Goal: Information Seeking & Learning: Learn about a topic

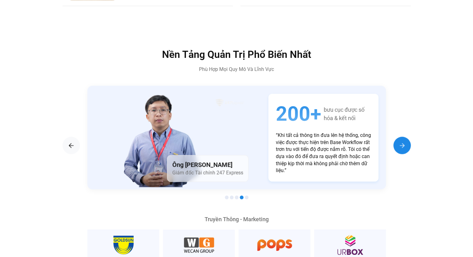
scroll to position [1027, 0]
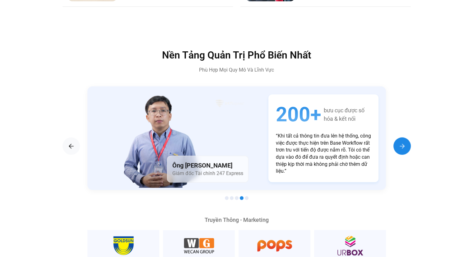
click at [405, 142] on img "Next slide" at bounding box center [402, 145] width 7 height 7
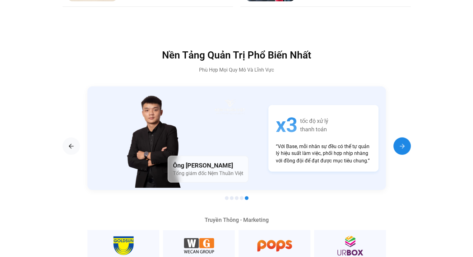
click at [405, 142] on img "Next slide" at bounding box center [402, 145] width 7 height 7
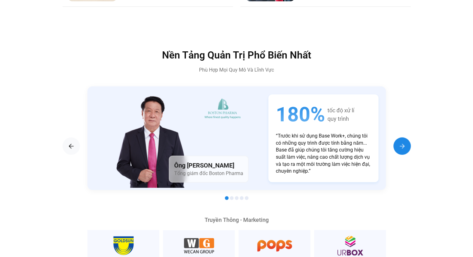
click at [405, 142] on img "Next slide" at bounding box center [402, 145] width 7 height 7
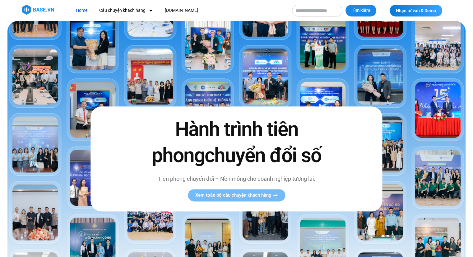
scroll to position [0, 0]
click at [311, 13] on input "Tìm kiếm" at bounding box center [317, 11] width 50 height 12
type input "*"
type input "**********"
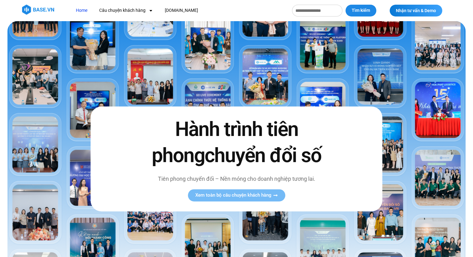
click at [346, 5] on button "Tìm kiếm" at bounding box center [361, 11] width 31 height 12
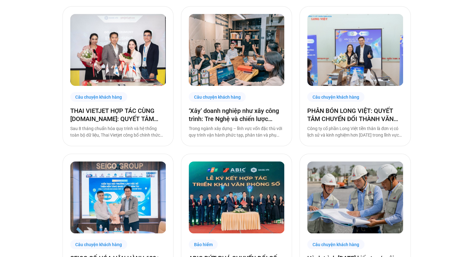
scroll to position [93, 0]
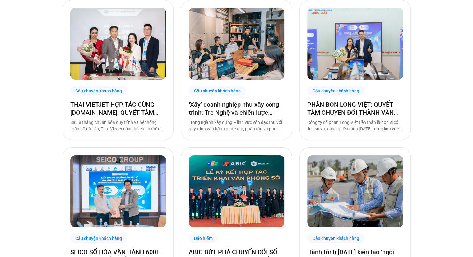
click at [243, 57] on img at bounding box center [237, 44] width 96 height 72
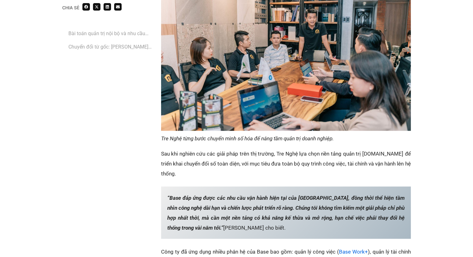
scroll to position [1089, 0]
